Goal: Check status: Check status

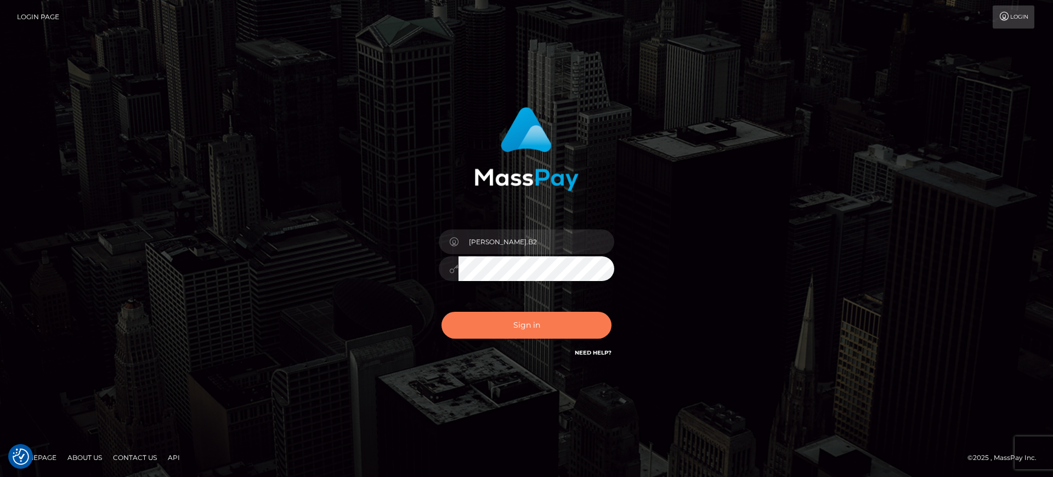
click at [513, 337] on button "Sign in" at bounding box center [527, 325] width 170 height 27
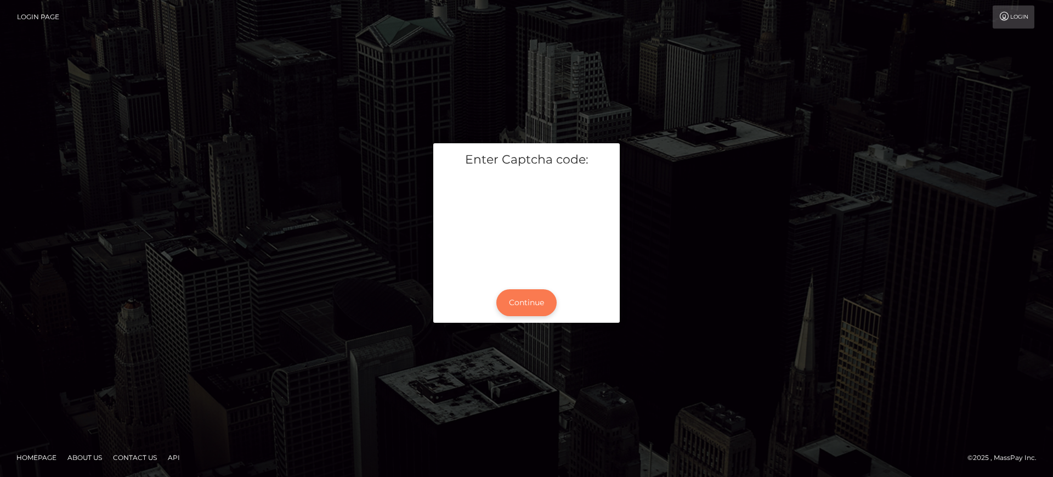
click at [540, 307] on button "Continue" at bounding box center [526, 302] width 60 height 27
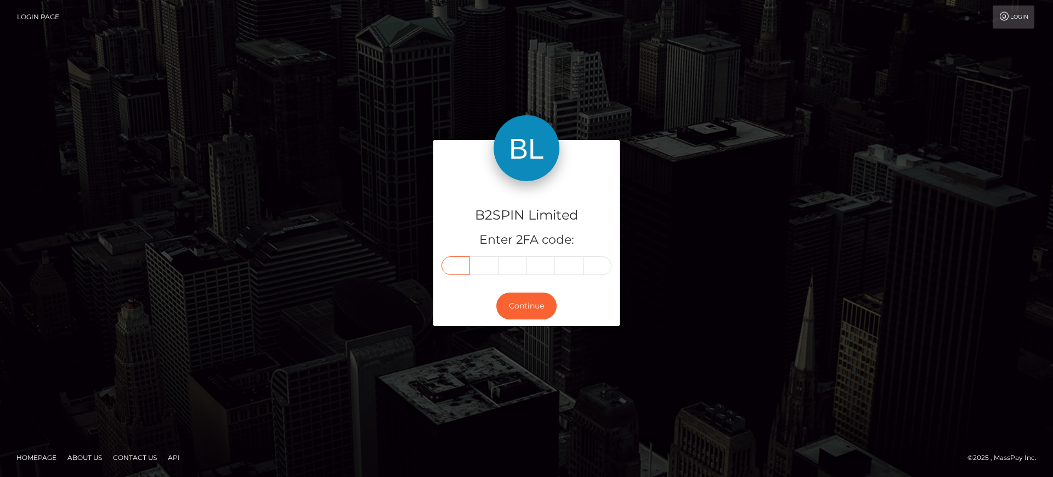
click at [461, 263] on input "text" at bounding box center [456, 265] width 29 height 19
paste input "6"
type input "6"
type input "8"
type input "6"
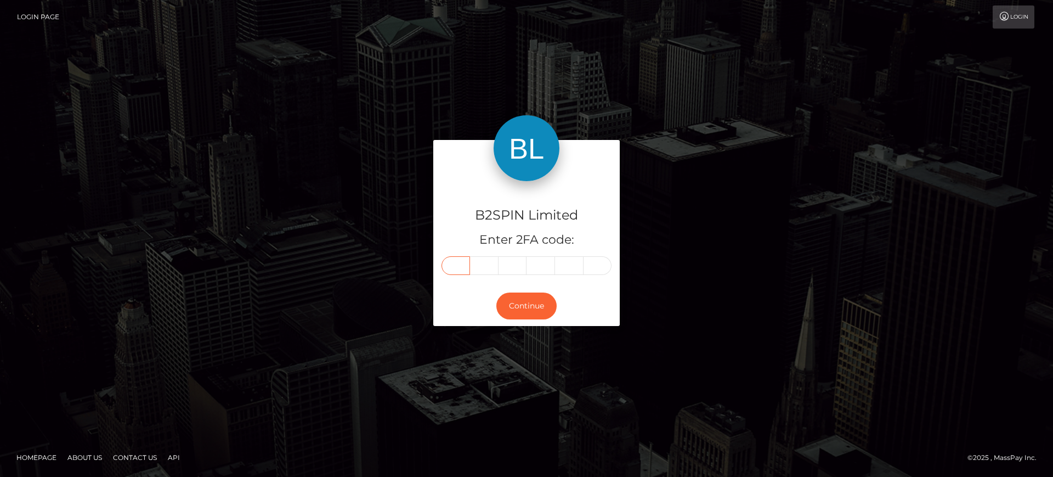
type input "8"
type input "5"
type input "2"
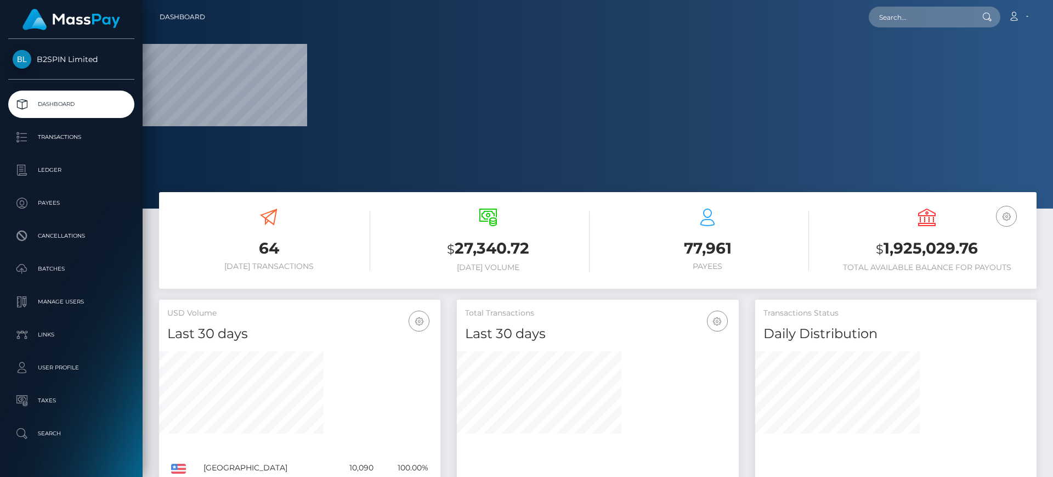
click at [907, 27] on div "Loading... Loading... Account Edit Profile Logout" at bounding box center [625, 16] width 822 height 23
click at [905, 22] on input "text" at bounding box center [920, 17] width 103 height 21
paste input "3265538"
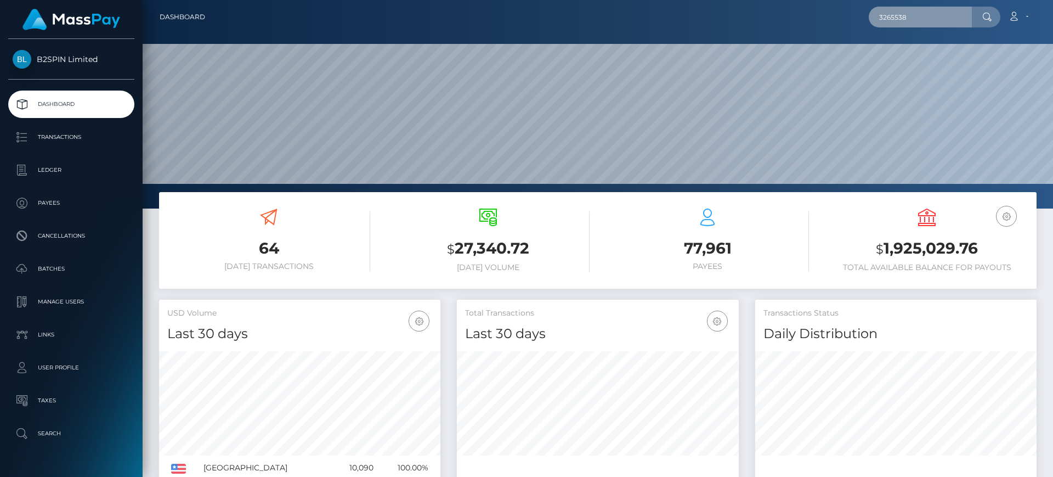
scroll to position [195, 282]
drag, startPoint x: 913, startPoint y: 17, endPoint x: 847, endPoint y: 19, distance: 65.8
click at [847, 19] on div "3265538 Loading... Loading... Account Edit Profile Logout" at bounding box center [625, 16] width 822 height 23
paste input "1180819881"
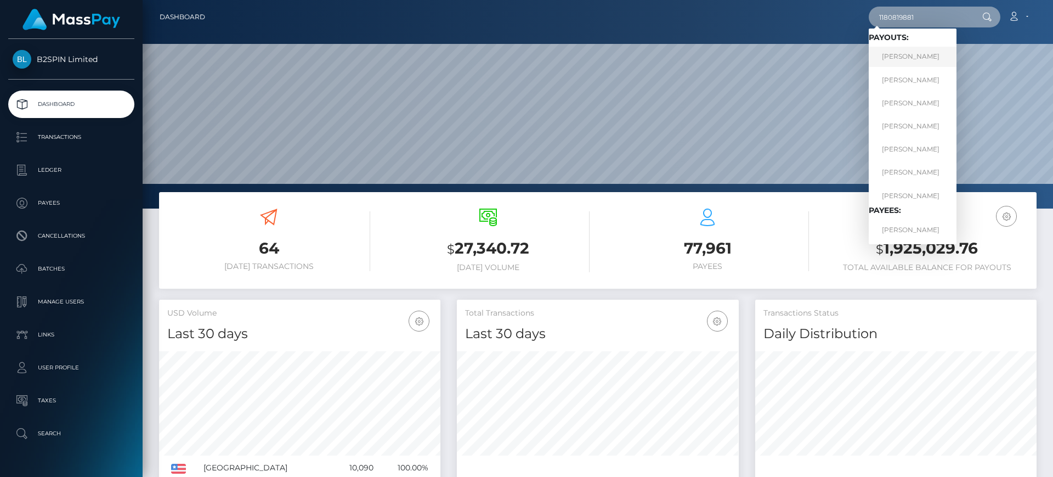
type input "1180819881"
click at [916, 54] on link "AMY NICHOLE ANDREWS" at bounding box center [913, 57] width 88 height 20
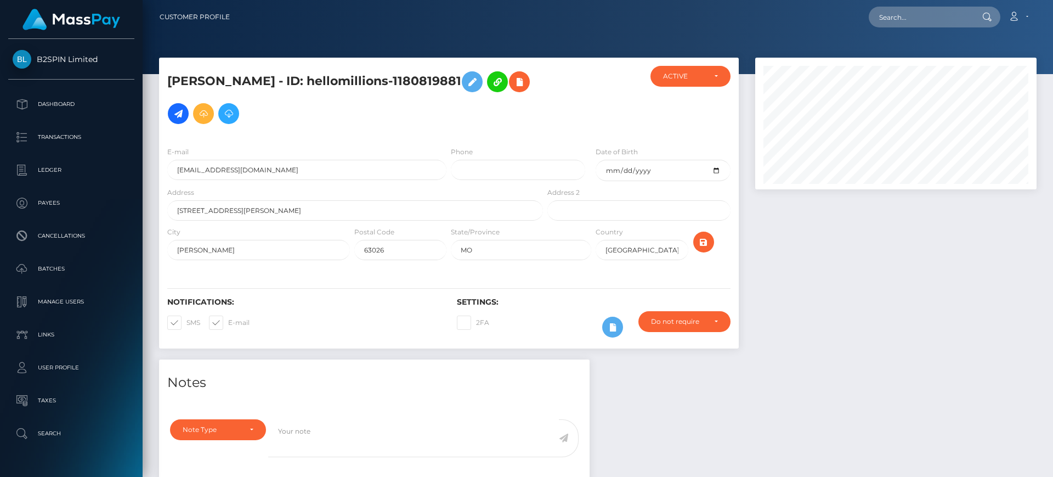
scroll to position [548410, 548260]
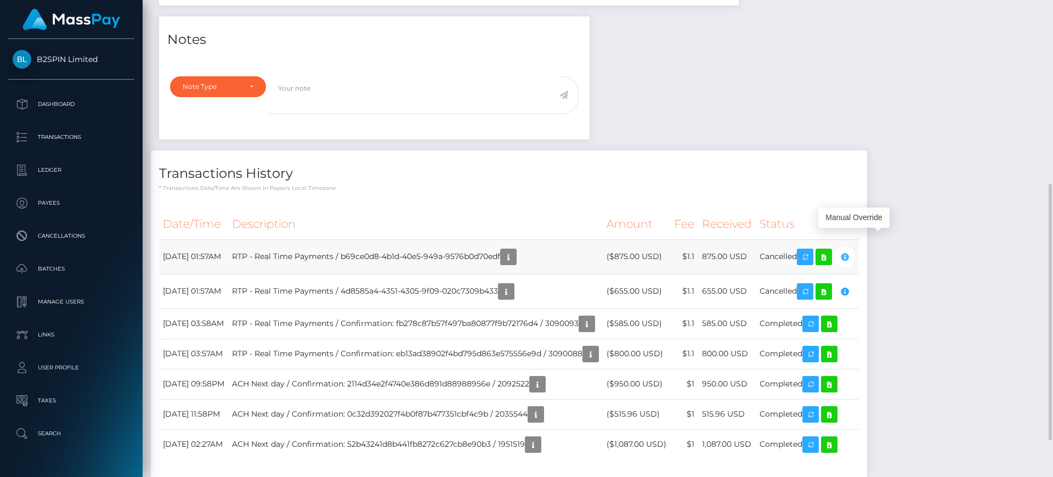
click at [851, 258] on icon "button" at bounding box center [844, 257] width 13 height 14
click at [515, 261] on icon "button" at bounding box center [508, 257] width 13 height 14
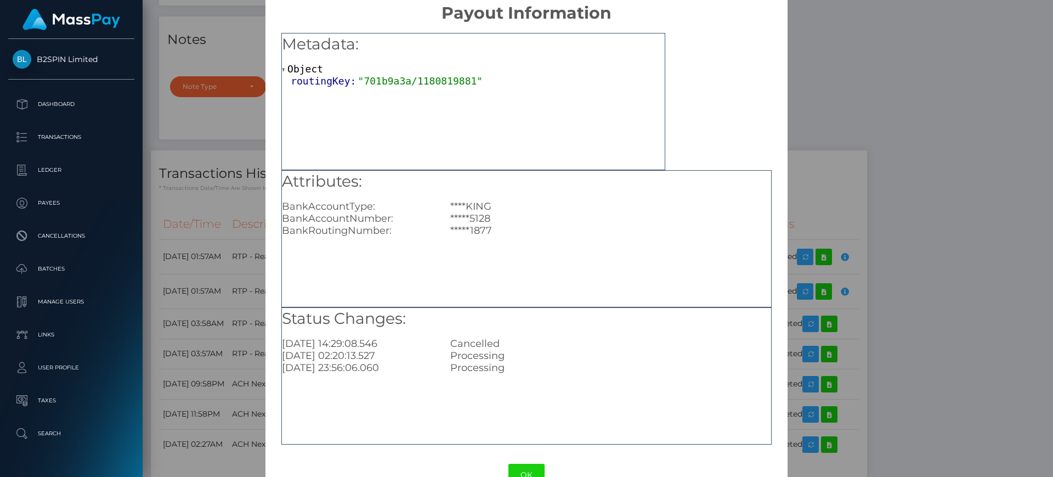
scroll to position [0, 0]
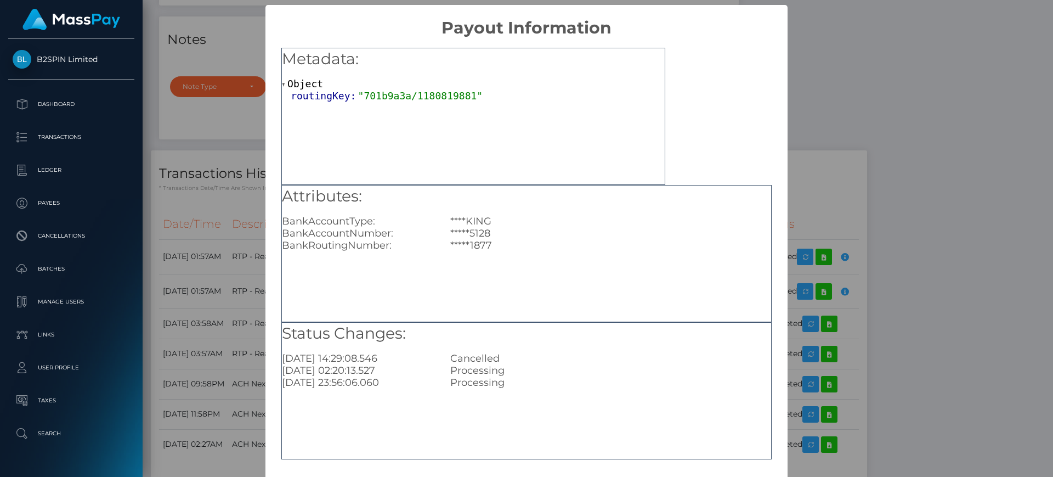
click at [838, 93] on div "× Payout Information Metadata: Object routingKey: "701b9a3a/1180819881" Attribu…" at bounding box center [526, 238] width 1053 height 477
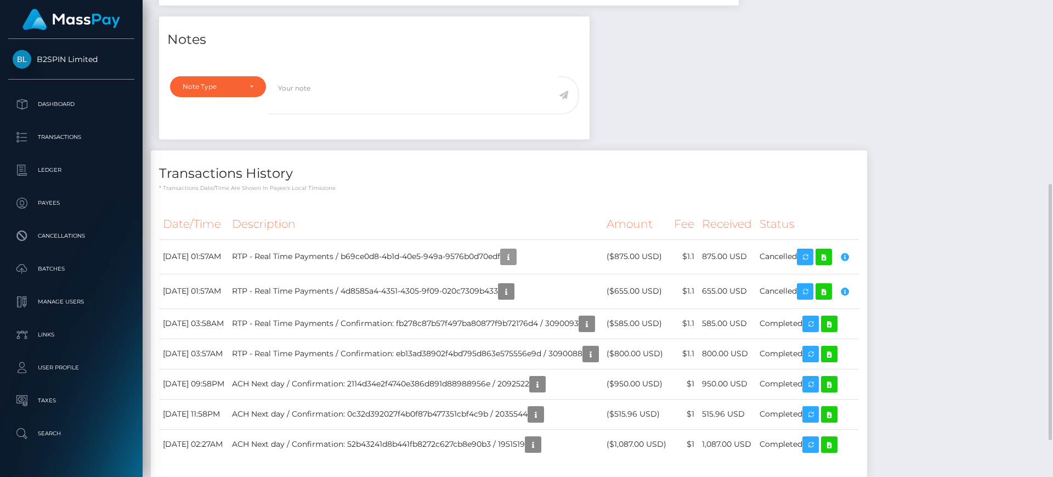
scroll to position [132, 282]
click at [830, 259] on icon at bounding box center [823, 257] width 13 height 14
click at [513, 293] on icon "button" at bounding box center [506, 292] width 13 height 14
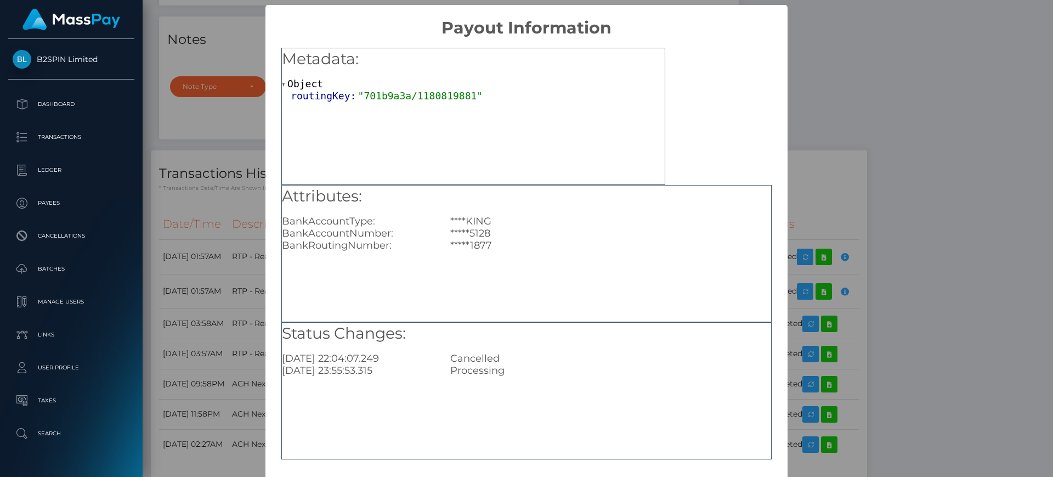
click at [551, 359] on div "Cancelled" at bounding box center [610, 358] width 337 height 12
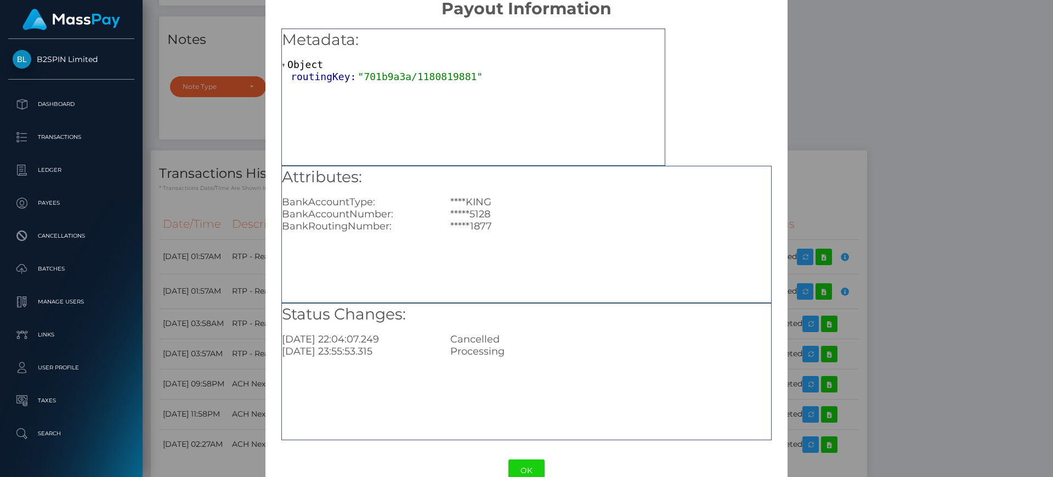
scroll to position [0, 0]
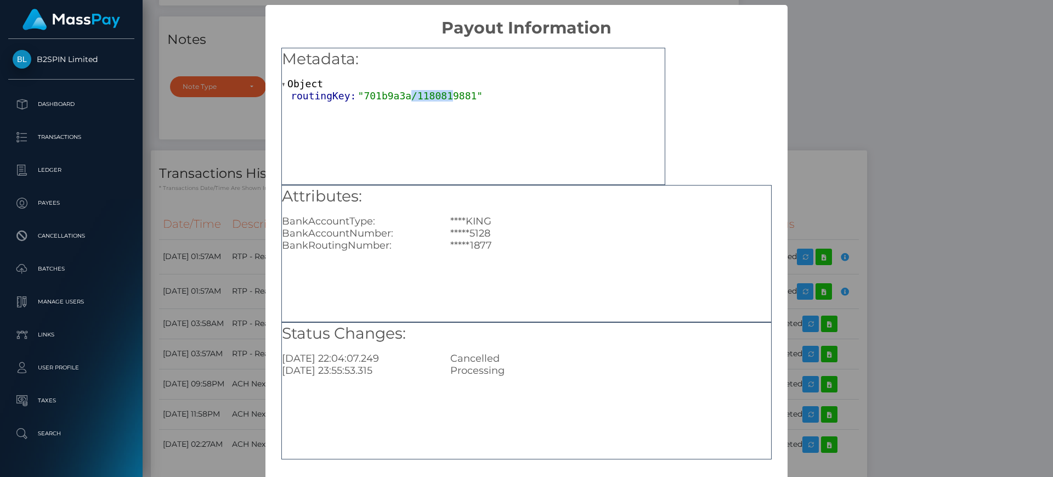
drag, startPoint x: 401, startPoint y: 104, endPoint x: 437, endPoint y: 98, distance: 36.2
click at [437, 98] on div "Metadata: Object routingKey: "701b9a3a/1180819881"" at bounding box center [473, 116] width 384 height 137
drag, startPoint x: 472, startPoint y: 106, endPoint x: 517, endPoint y: 113, distance: 46.1
click at [478, 108] on div "Metadata: Object routingKey: "701b9a3a/1180819881"" at bounding box center [473, 116] width 384 height 137
drag, startPoint x: 828, startPoint y: 81, endPoint x: 824, endPoint y: 114, distance: 33.2
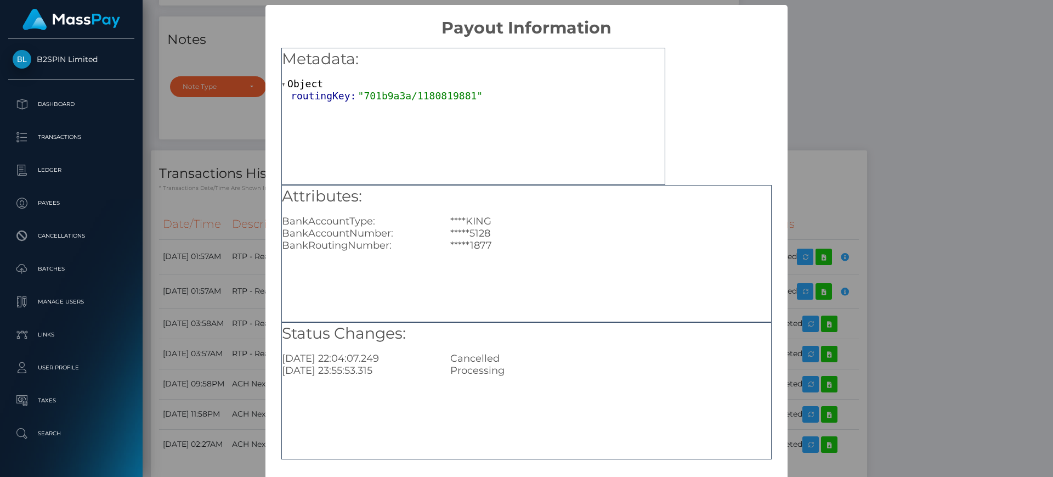
click at [829, 80] on div "× Payout Information Metadata: Object routingKey: "701b9a3a/1180819881" Attribu…" at bounding box center [526, 238] width 1053 height 477
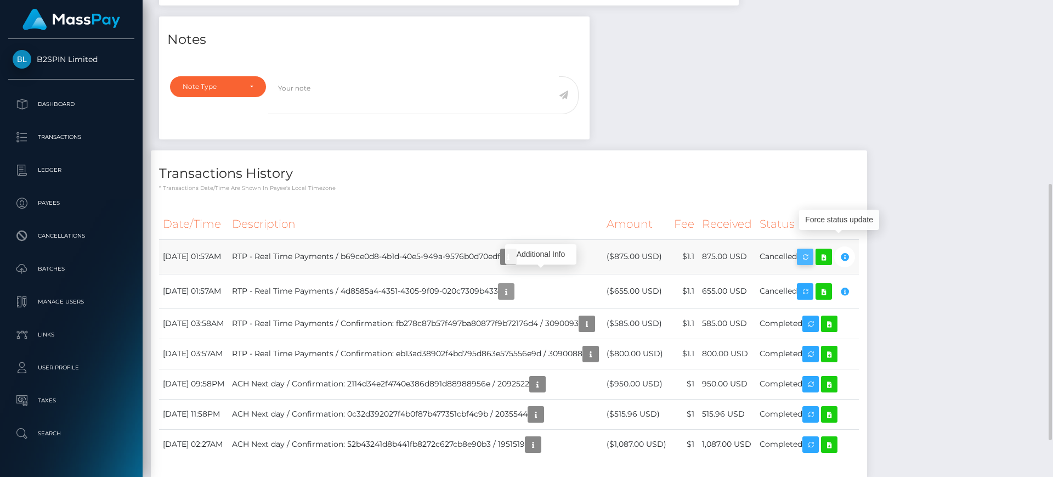
scroll to position [132, 282]
click at [830, 257] on icon at bounding box center [823, 257] width 13 height 14
click at [515, 261] on icon "button" at bounding box center [508, 257] width 13 height 14
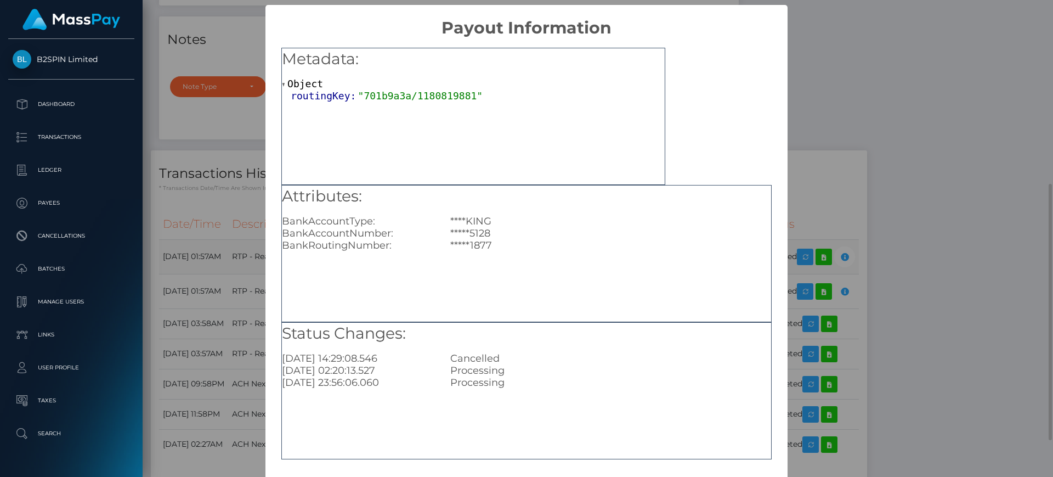
scroll to position [0, 0]
click at [629, 238] on div "*****5128" at bounding box center [610, 233] width 337 height 12
click at [877, 59] on div "× Payout Information Metadata: Object routingKey: "701b9a3a/1180819881" Attribu…" at bounding box center [526, 238] width 1053 height 477
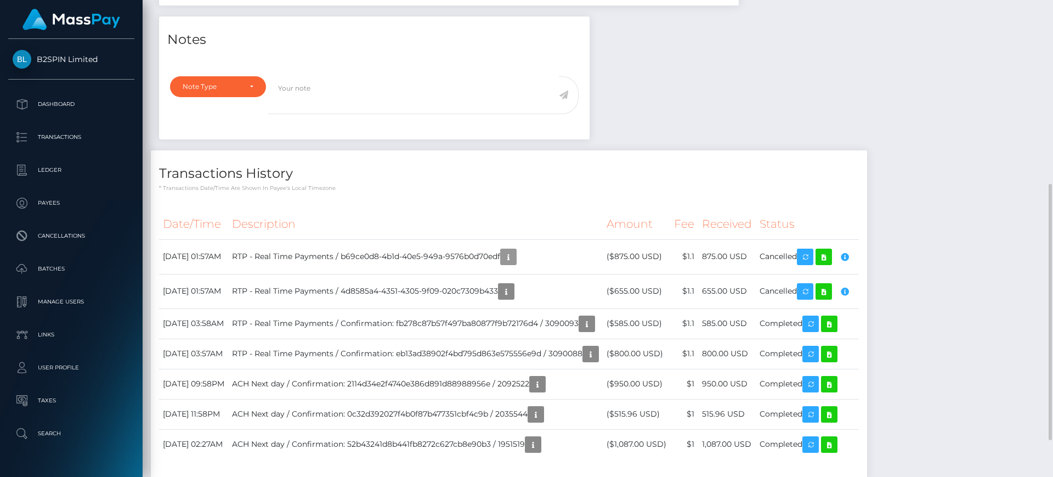
drag, startPoint x: 950, startPoint y: 31, endPoint x: 956, endPoint y: 5, distance: 27.1
click at [951, 25] on div "Notes Note Type Compliance Clear Compliance General Note Type" at bounding box center [598, 252] width 894 height 473
